Goal: Information Seeking & Learning: Learn about a topic

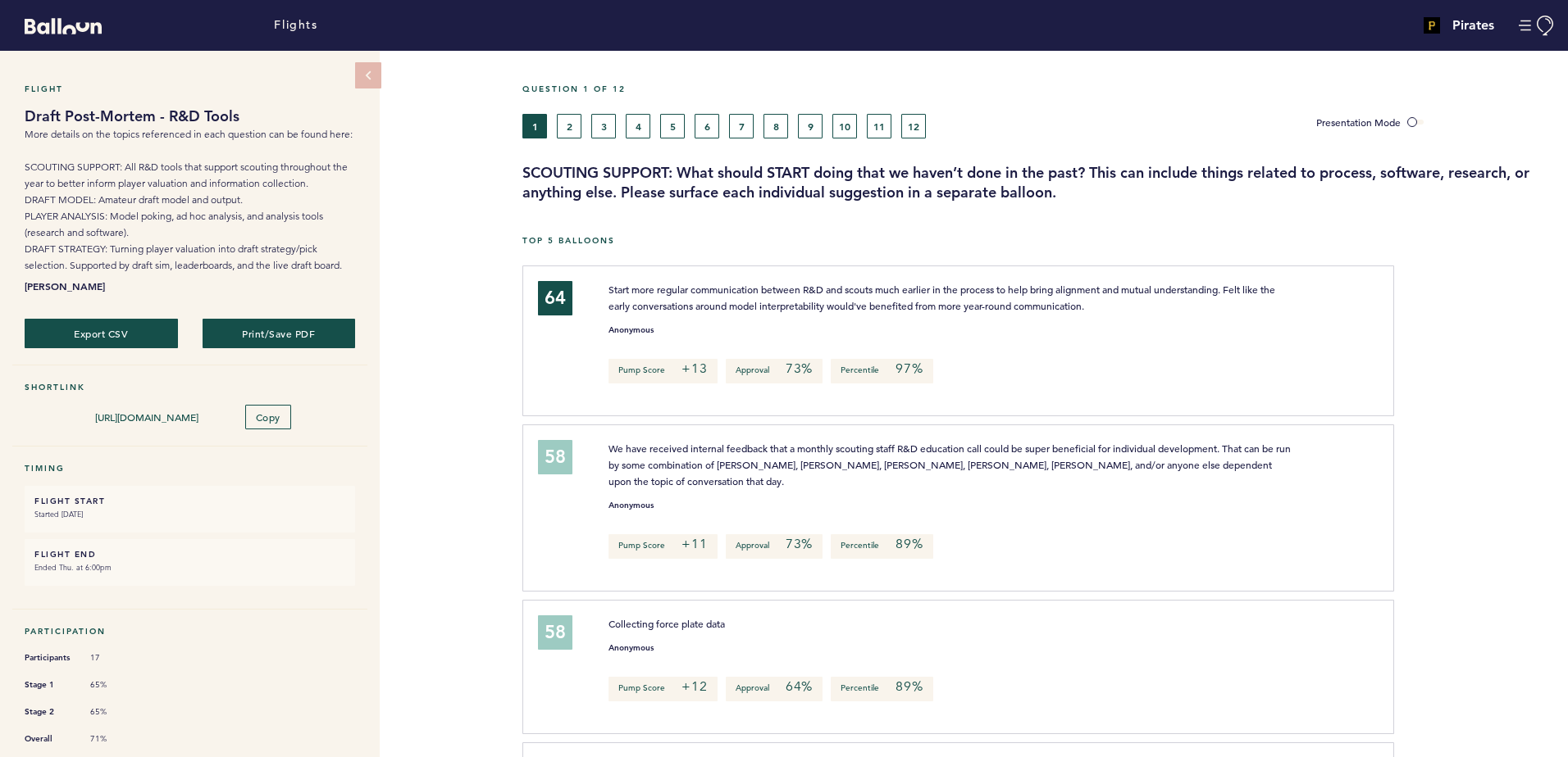
click at [1479, 429] on div at bounding box center [1481, 515] width 174 height 172
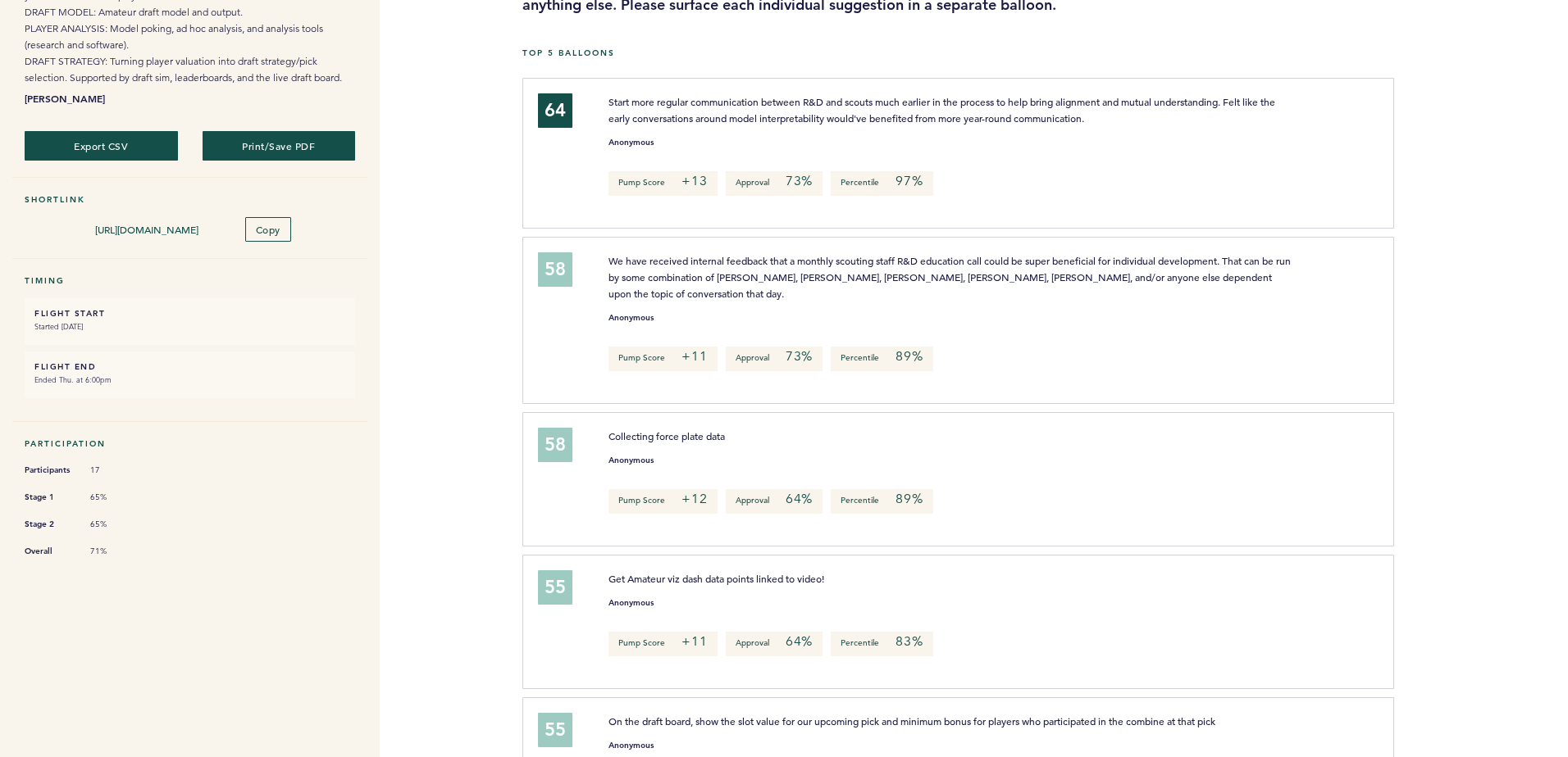
scroll to position [245, 0]
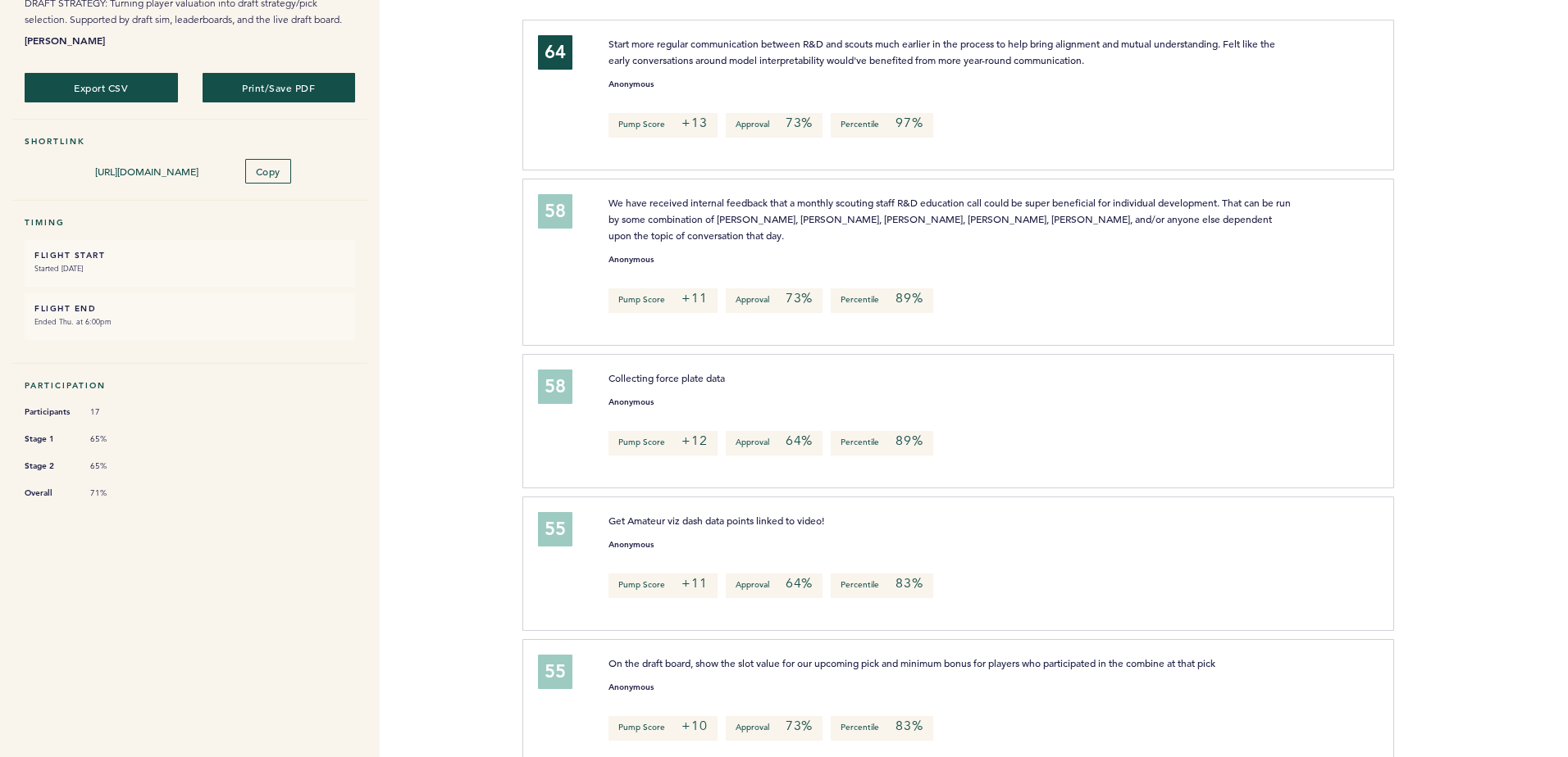
click at [1470, 287] on div at bounding box center [1481, 268] width 174 height 172
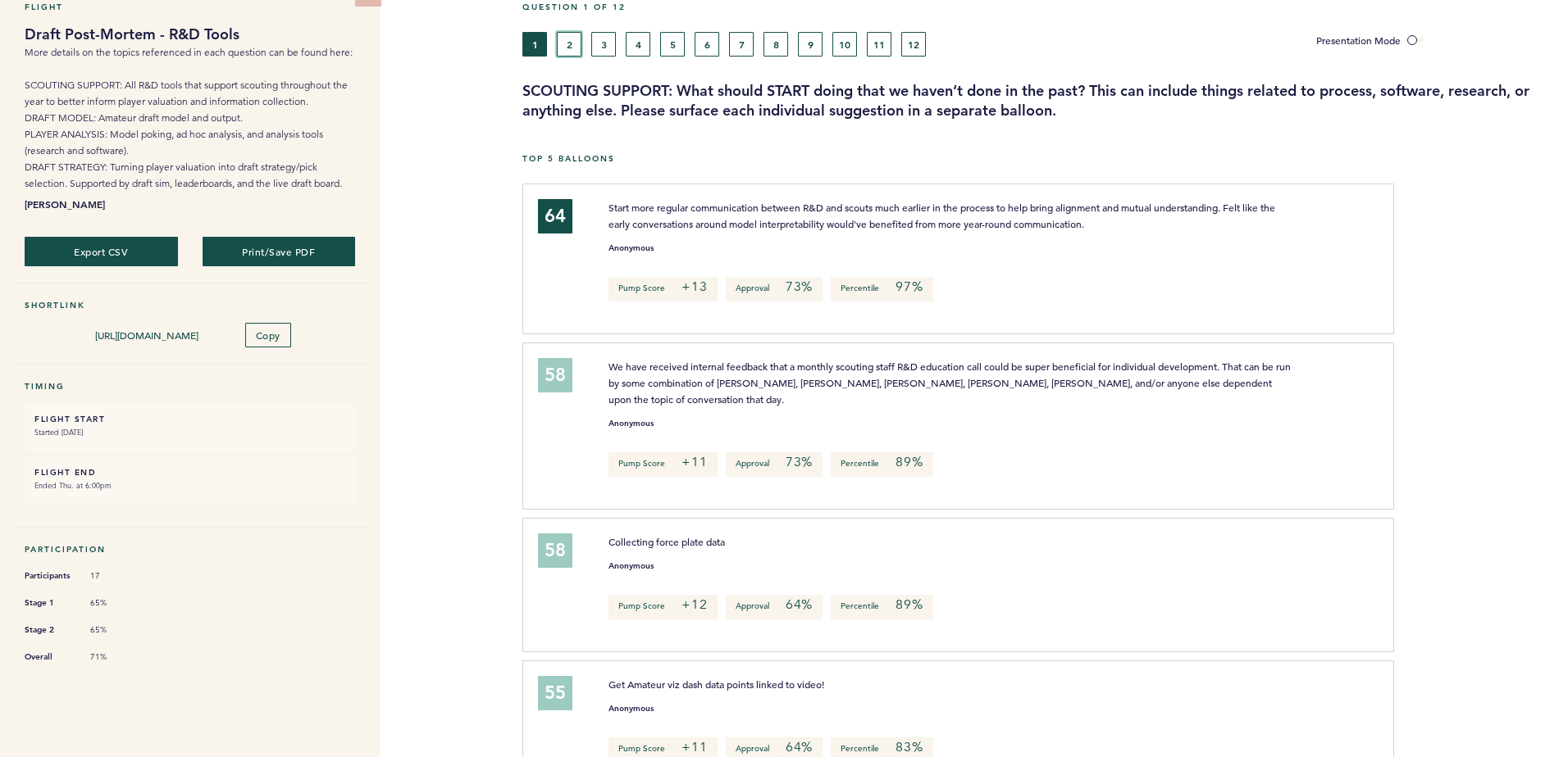
click at [563, 43] on button "2" at bounding box center [569, 43] width 25 height 25
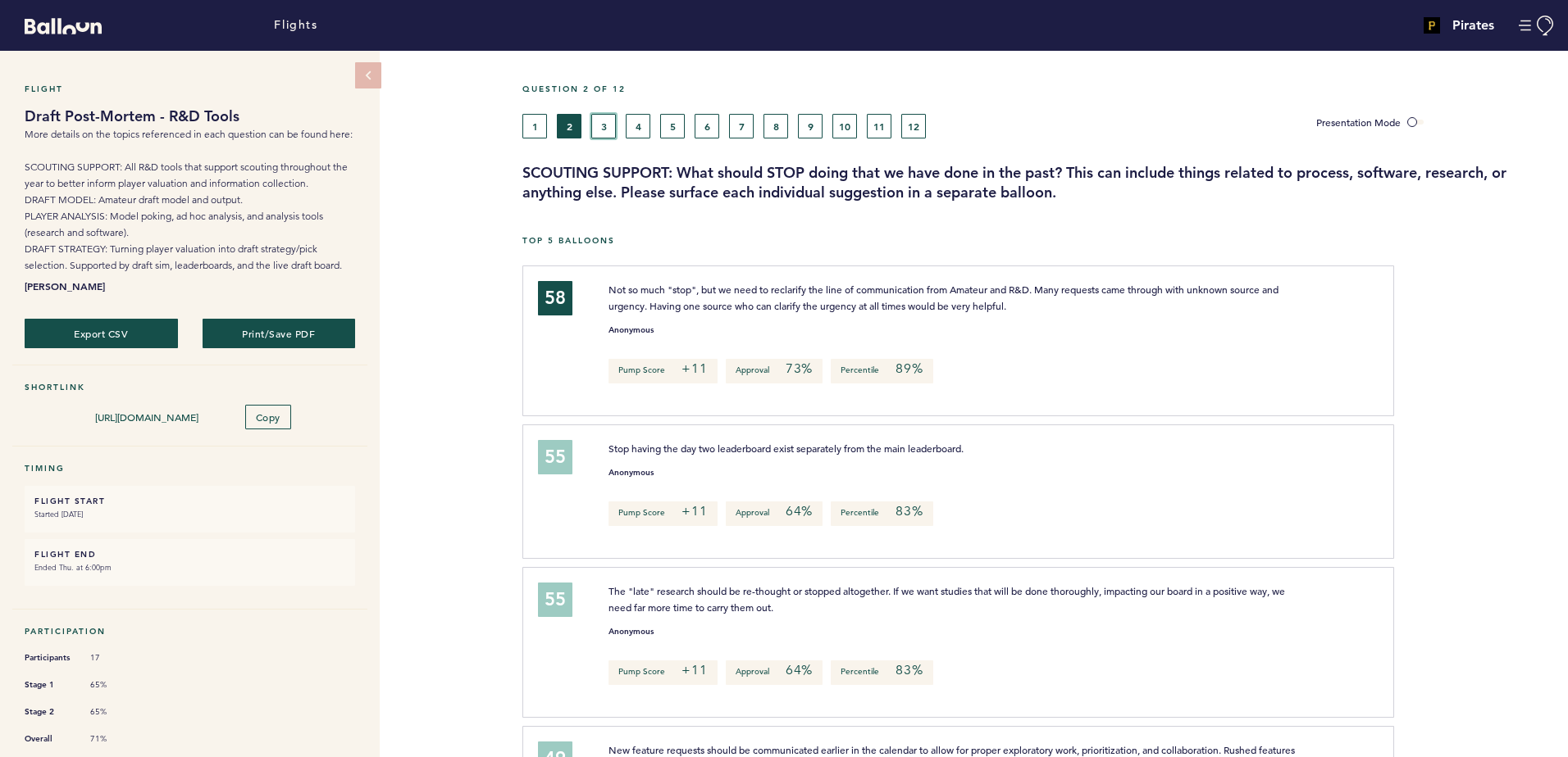
click at [604, 120] on button "3" at bounding box center [604, 126] width 25 height 25
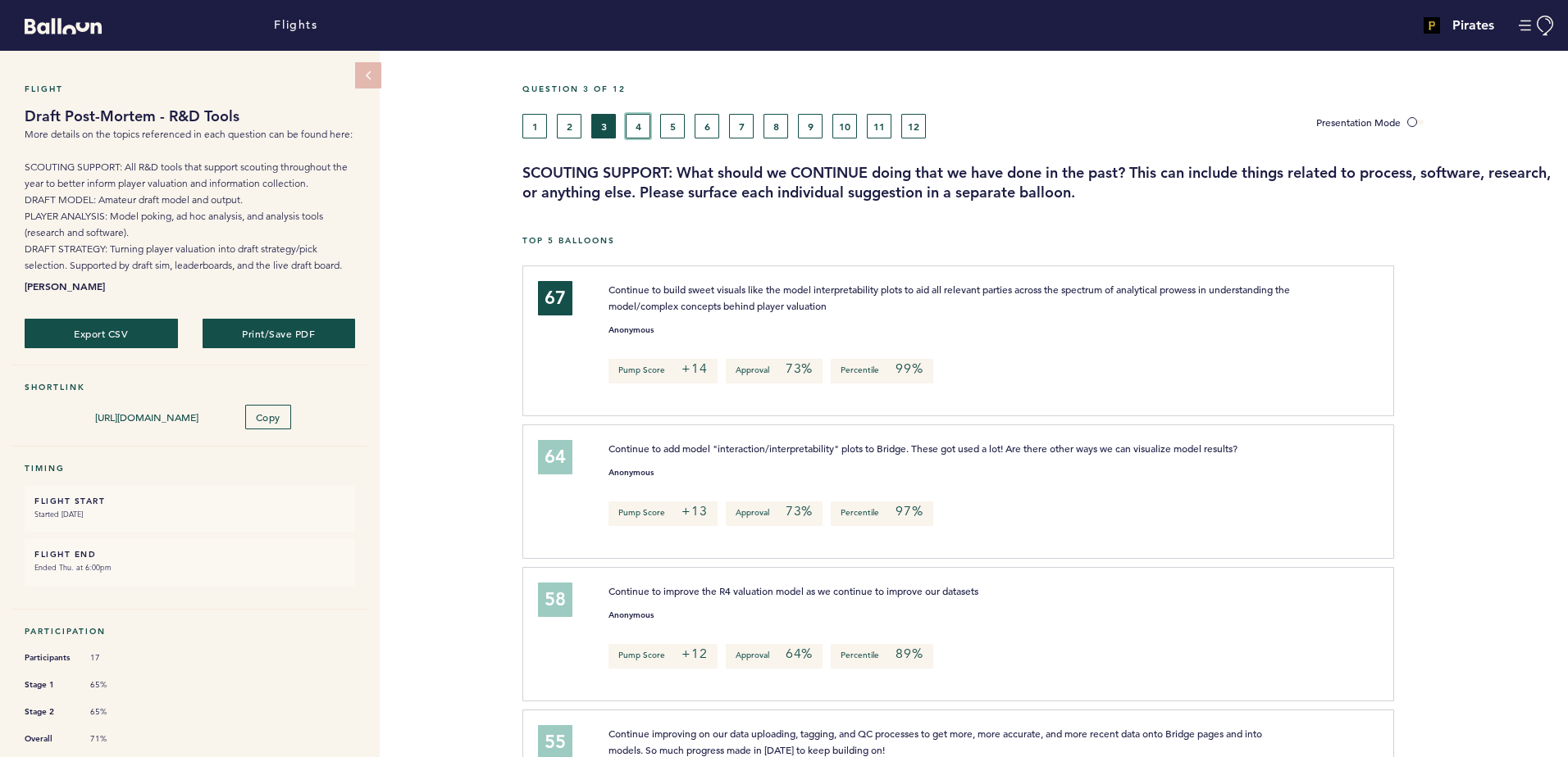
click at [646, 124] on button "4" at bounding box center [638, 126] width 25 height 25
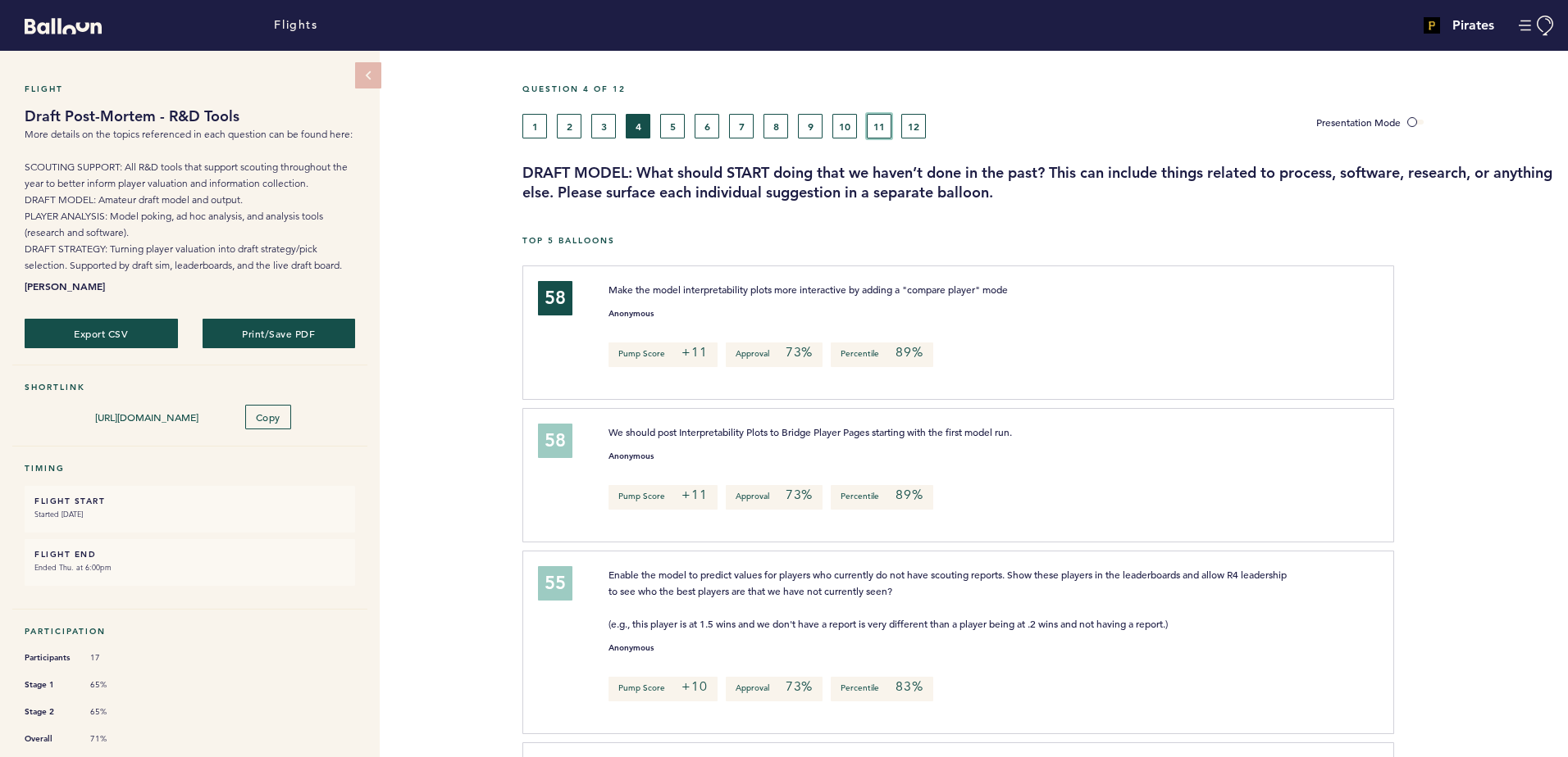
drag, startPoint x: 880, startPoint y: 122, endPoint x: 1538, endPoint y: 378, distance: 706.0
click at [880, 122] on button "11" at bounding box center [879, 126] width 25 height 25
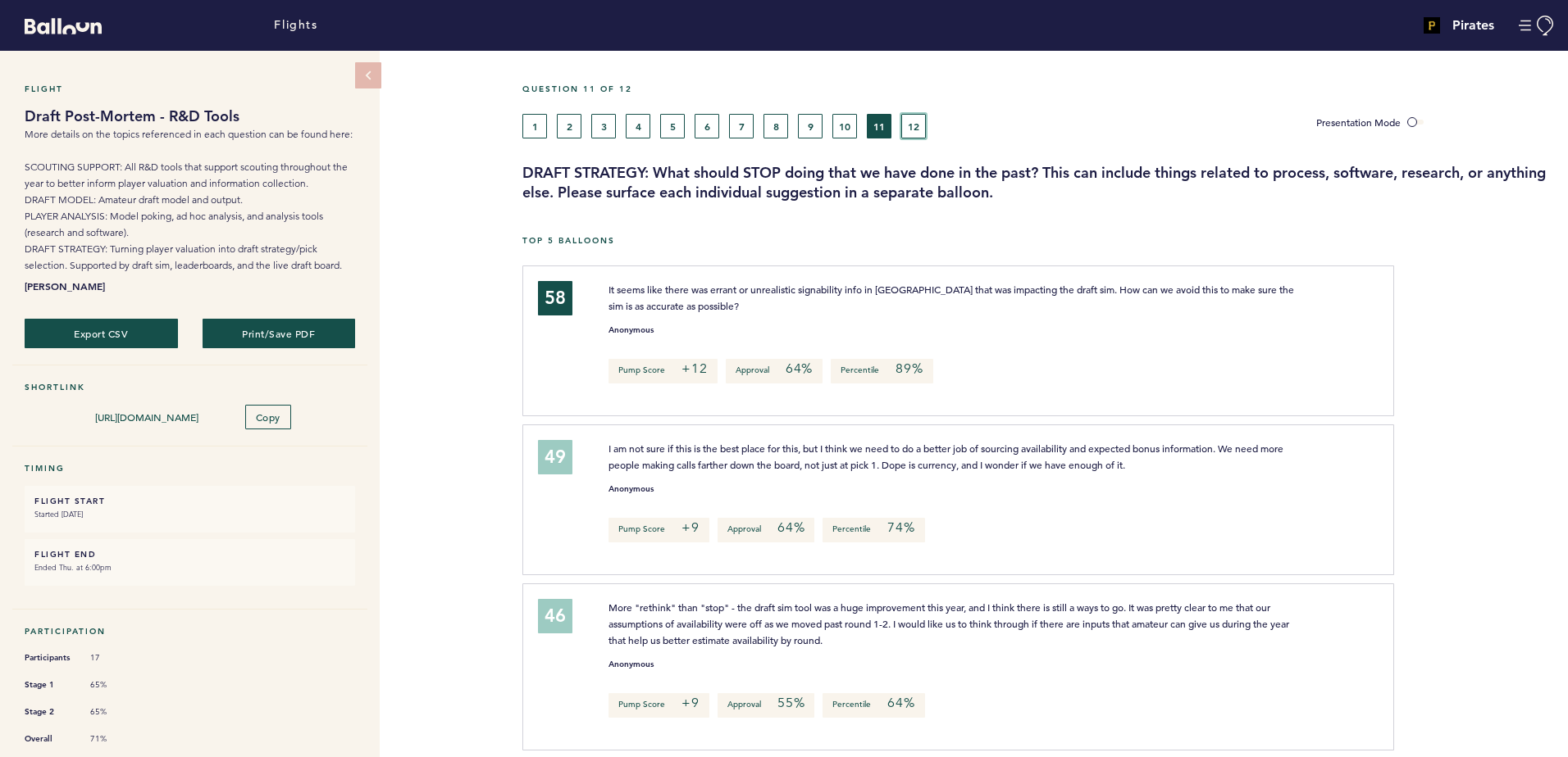
click at [903, 128] on button "12" at bounding box center [913, 126] width 25 height 25
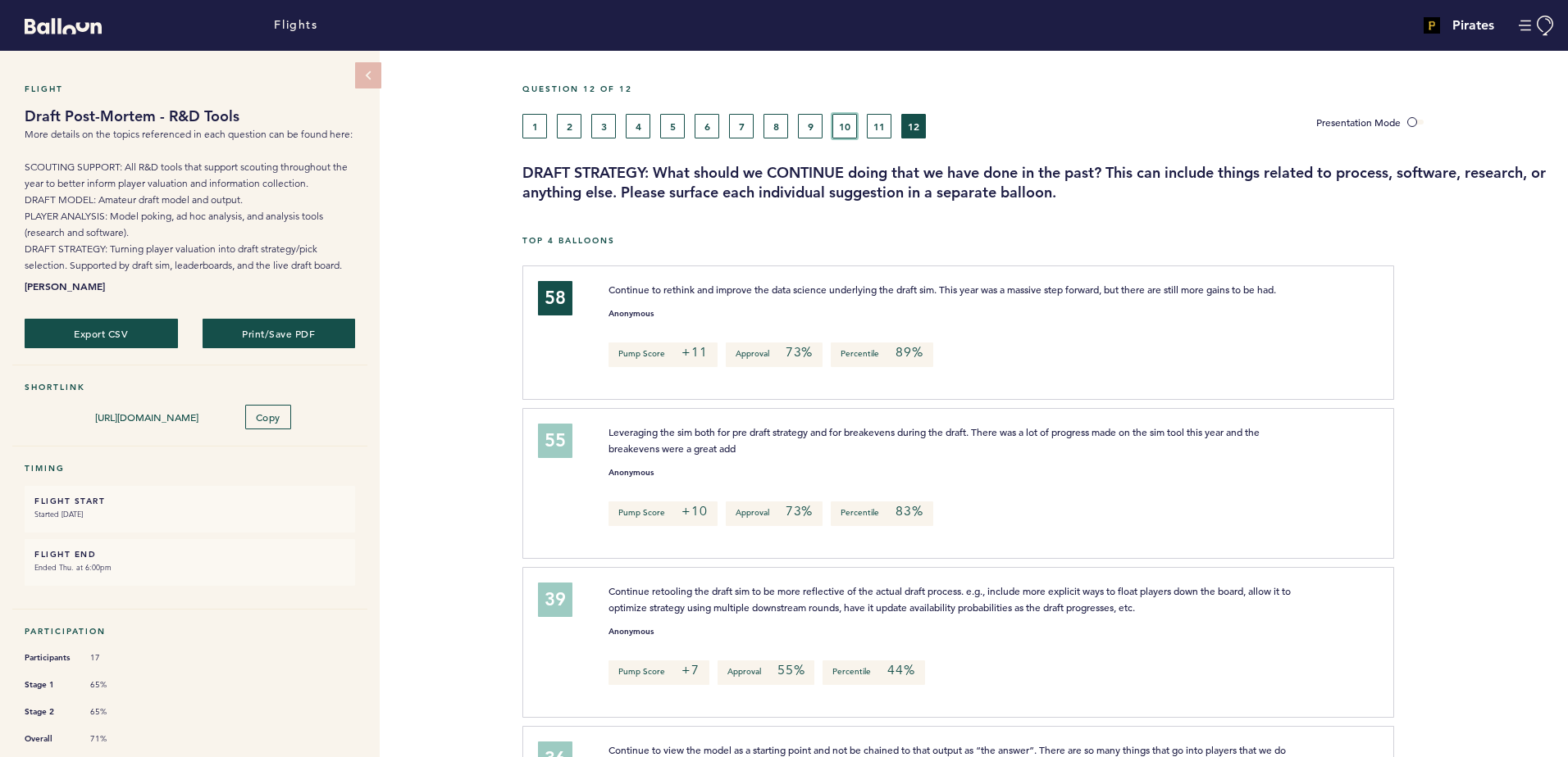
click at [837, 126] on button "10" at bounding box center [844, 126] width 25 height 25
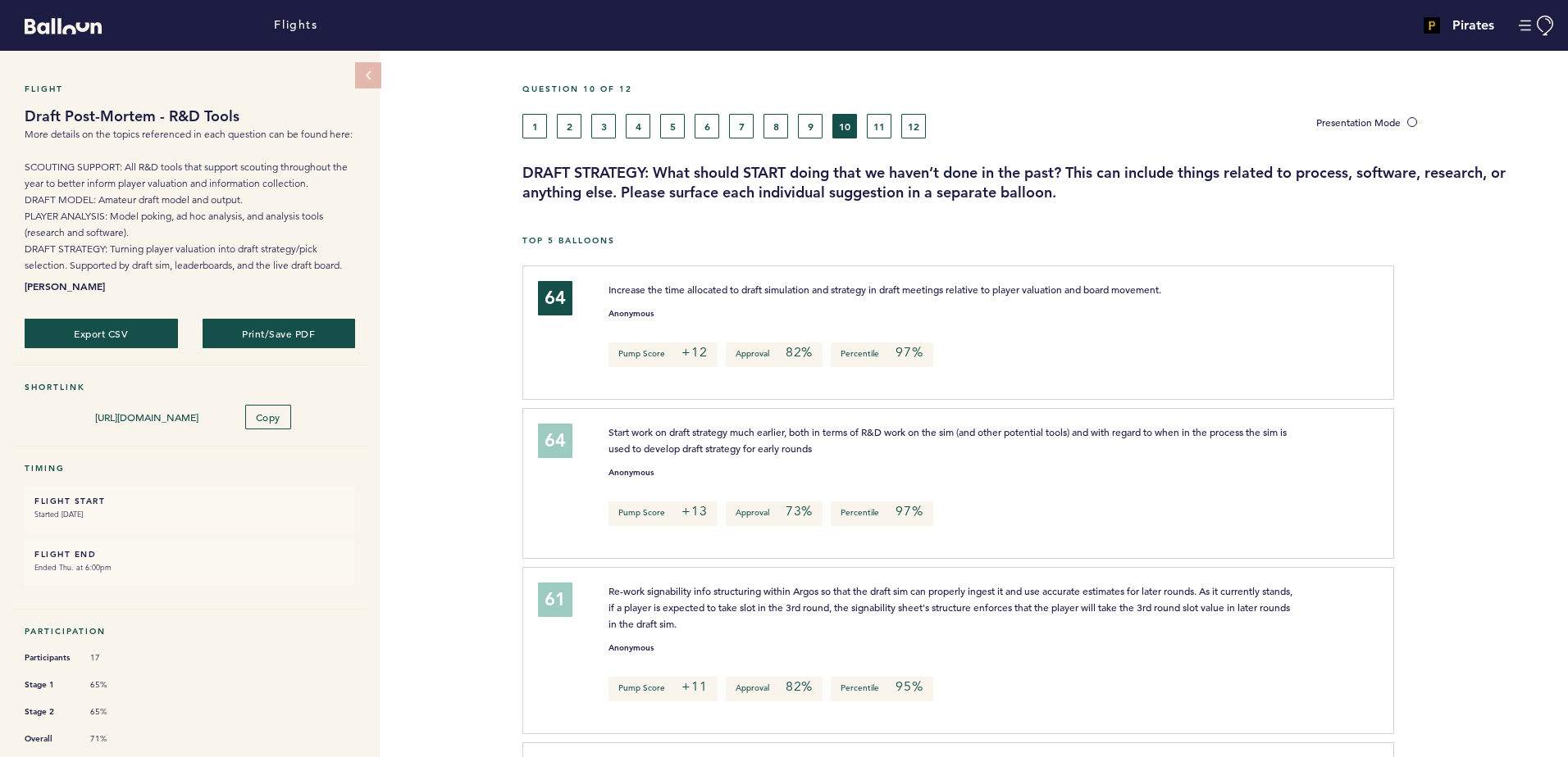
scroll to position [82, 0]
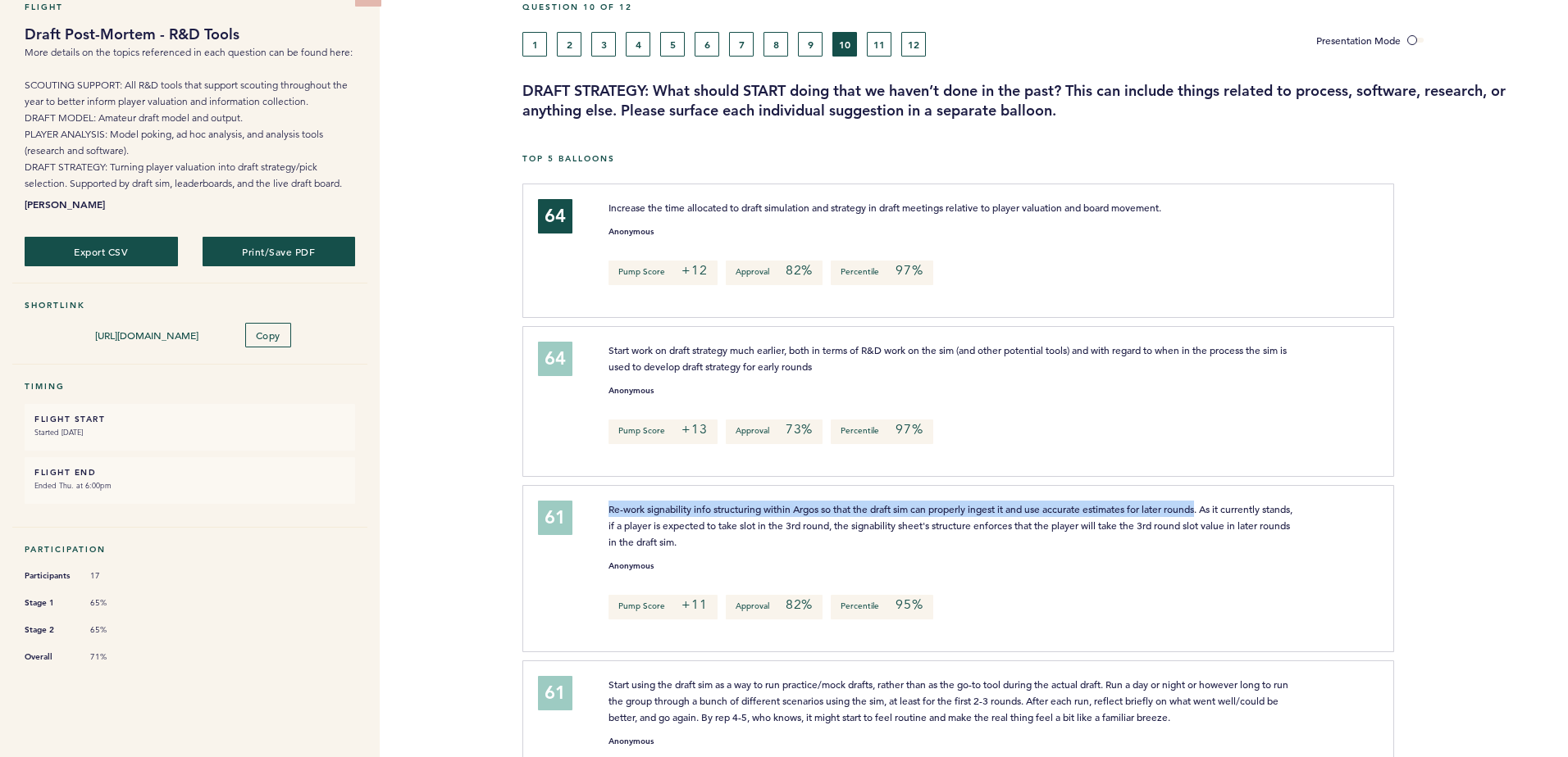
drag, startPoint x: 1210, startPoint y: 507, endPoint x: 607, endPoint y: 509, distance: 603.0
click at [607, 509] on div "Re-work signability info structuring within Argos so that the draft sim can pro…" at bounding box center [952, 525] width 711 height 49
copy span "Re-work signability info structuring within Argos so that the draft sim can pro…"
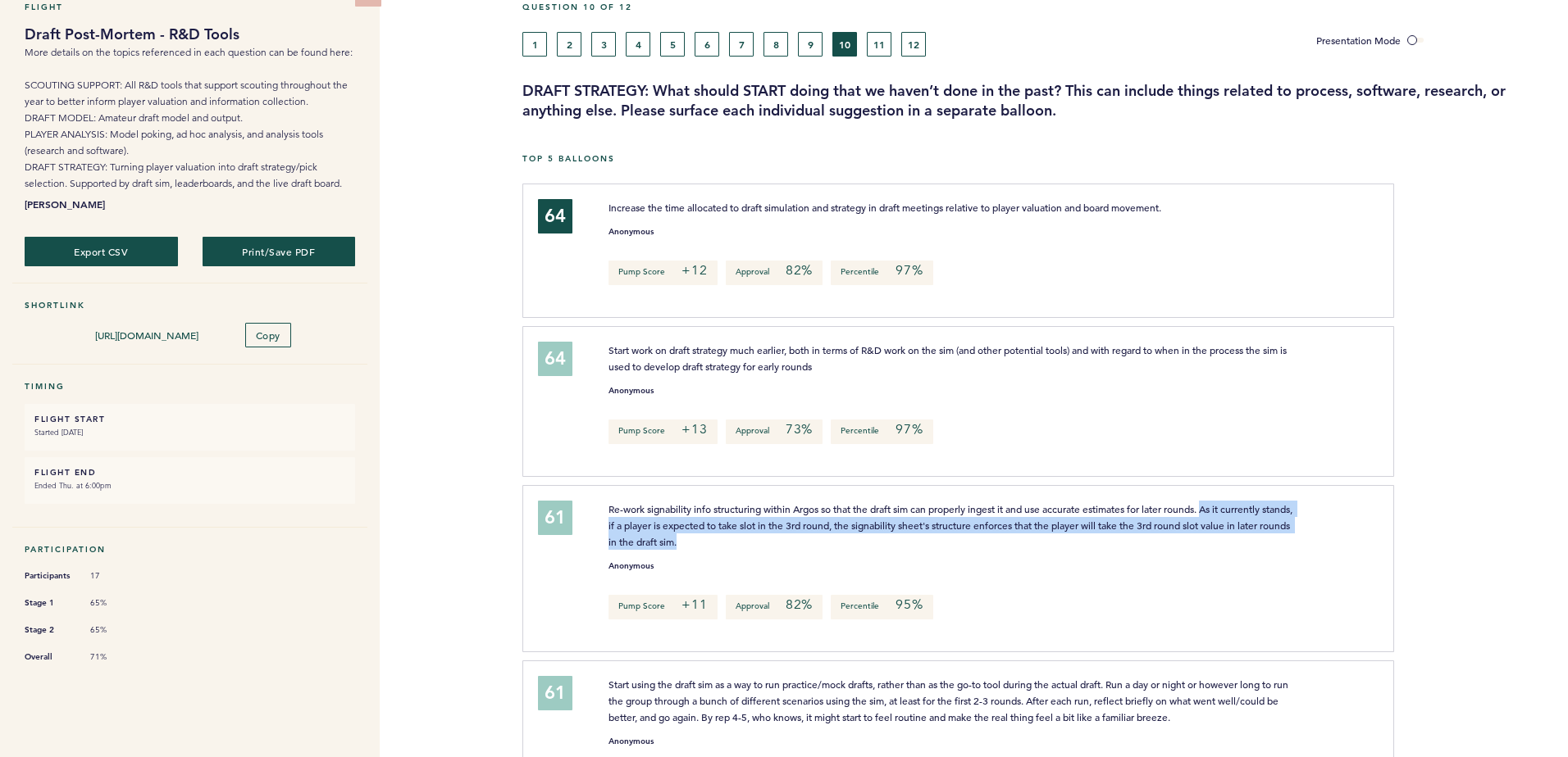
drag, startPoint x: 1214, startPoint y: 507, endPoint x: 1218, endPoint y: 533, distance: 26.3
click at [1218, 533] on p "Re-work signability info structuring within Argos so that the draft sim can pro…" at bounding box center [952, 525] width 686 height 49
copy span "As it currently stands, if a player is expected to take slot in the 3rd round, …"
